Goal: Information Seeking & Learning: Learn about a topic

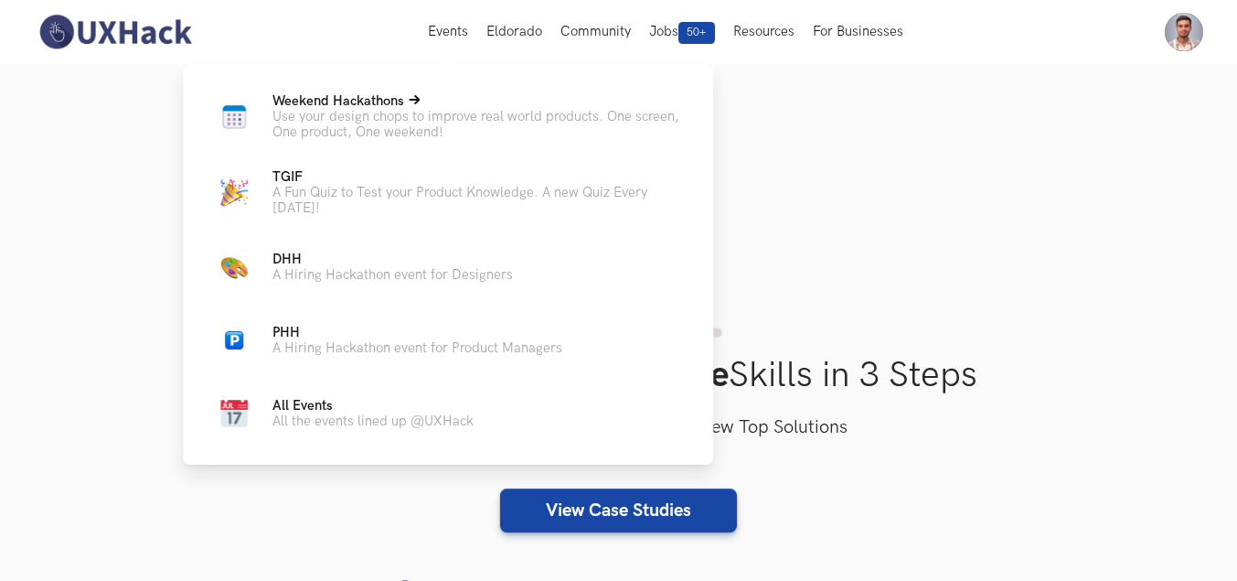
click at [418, 113] on p "Use your design chops to improve real world products. One screen, One product, …" at bounding box center [477, 124] width 411 height 31
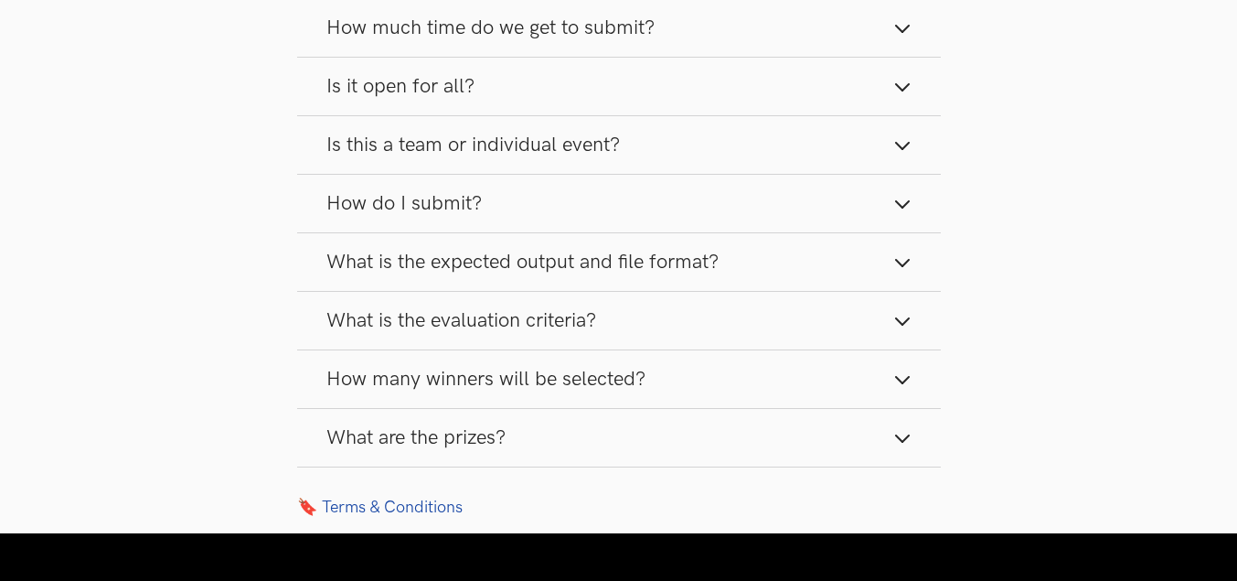
scroll to position [2286, 0]
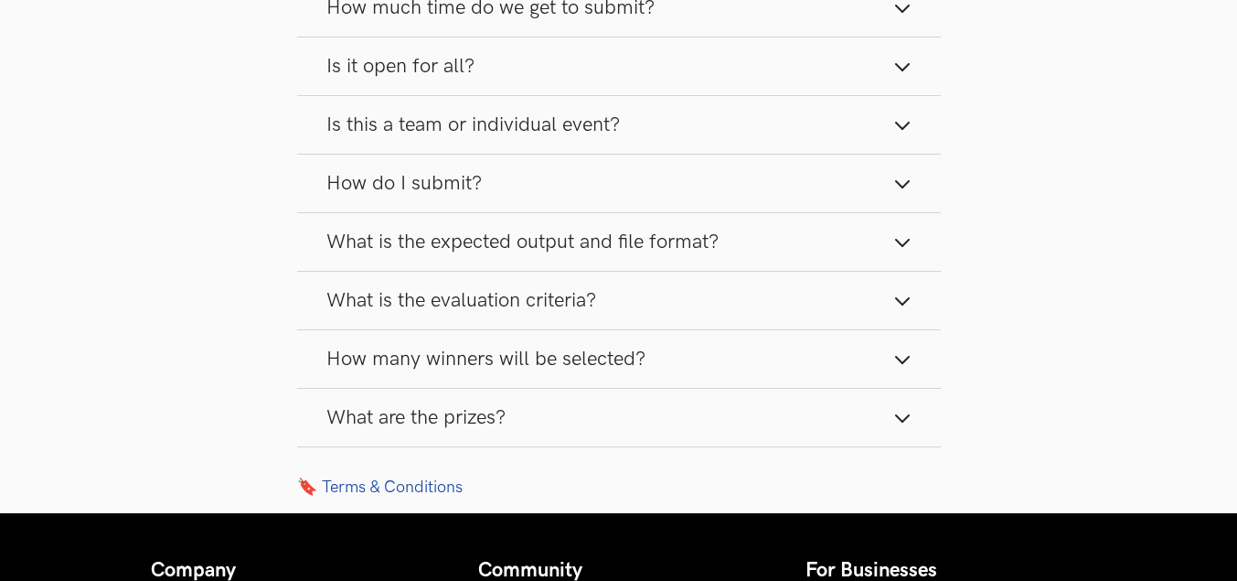
click at [643, 367] on span "How many winners will be selected?" at bounding box center [485, 359] width 319 height 25
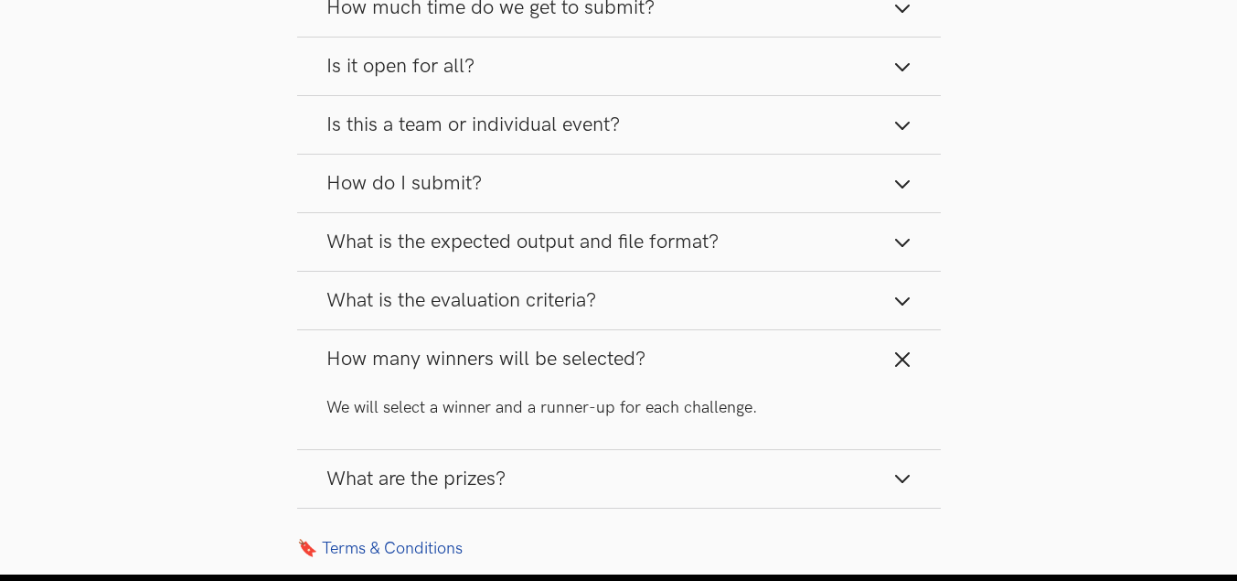
click at [643, 367] on span "How many winners will be selected?" at bounding box center [485, 359] width 319 height 25
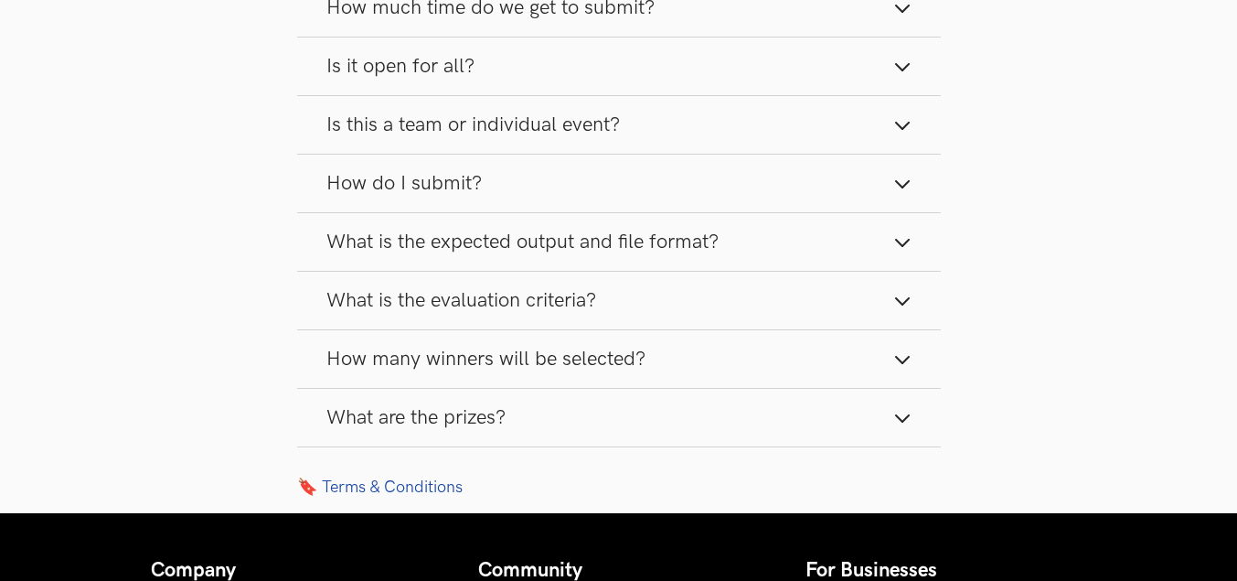
click at [650, 305] on button "What is the evaluation criteria?" at bounding box center [619, 301] width 644 height 58
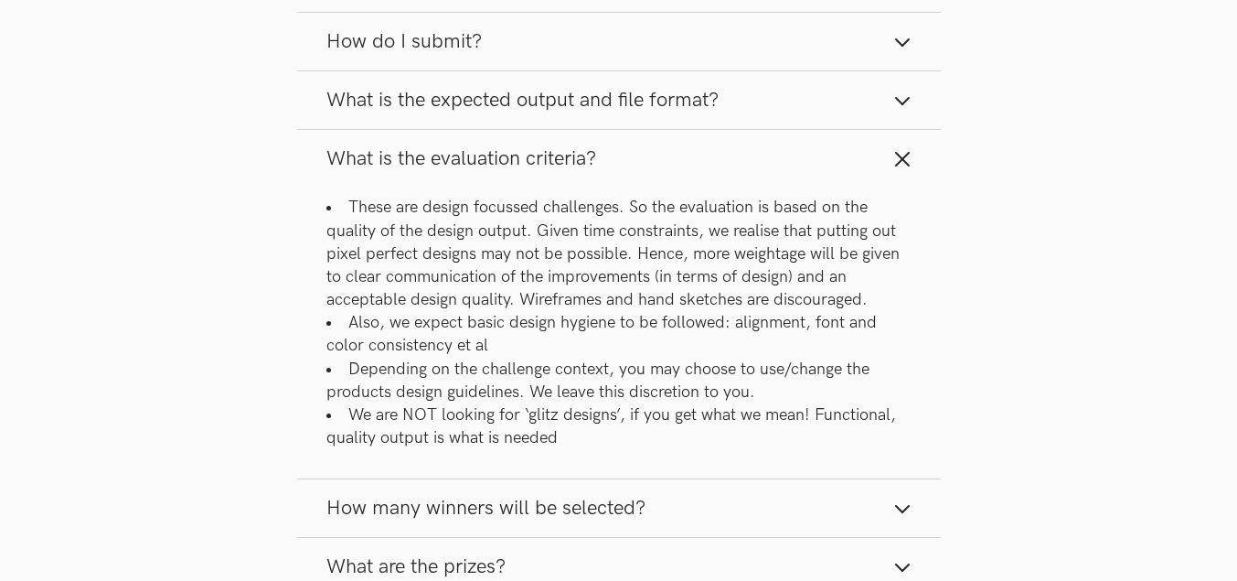
scroll to position [2469, 0]
